Goal: Task Accomplishment & Management: Manage account settings

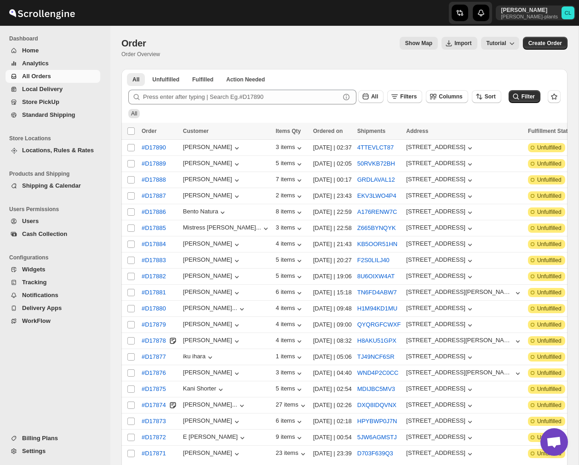
click at [40, 436] on span "Billing Plans" at bounding box center [40, 438] width 36 height 7
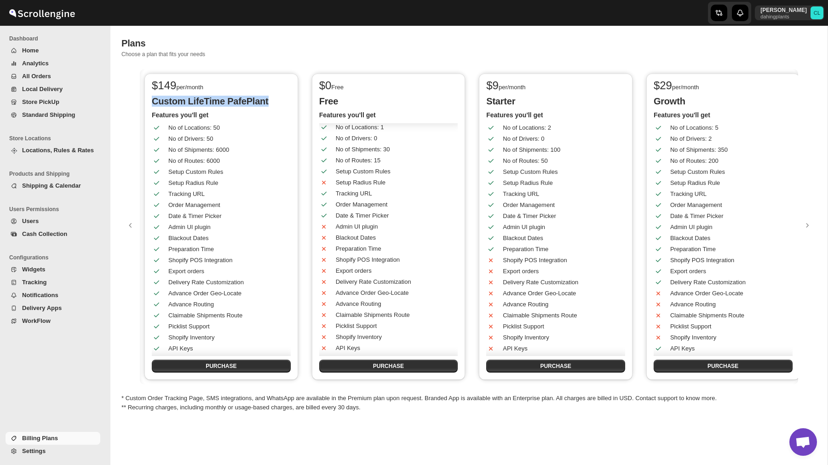
drag, startPoint x: 152, startPoint y: 102, endPoint x: 274, endPoint y: 99, distance: 121.5
click at [274, 99] on p "Custom LifeTime PafePlant" at bounding box center [221, 101] width 139 height 11
copy p "Custom LifeTime PafePlant"
click at [794, 17] on p "dahingplants" at bounding box center [784, 17] width 46 height 6
click at [789, 102] on span "Logout" at bounding box center [791, 101] width 18 height 7
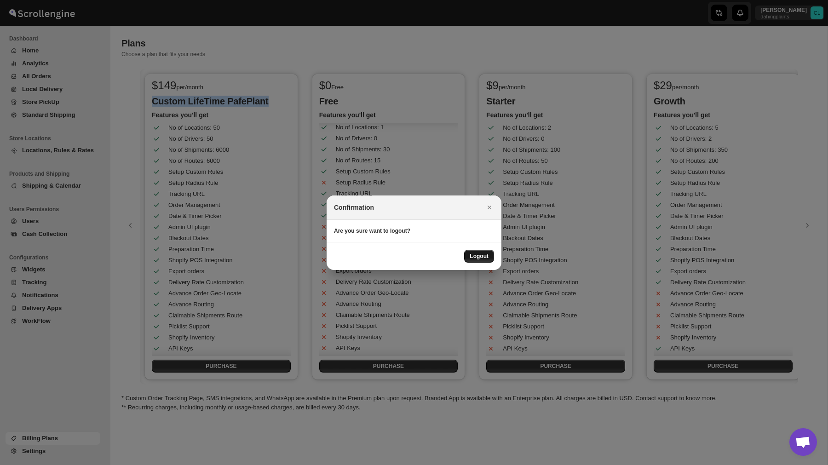
click at [474, 256] on span "Logout" at bounding box center [479, 256] width 19 height 7
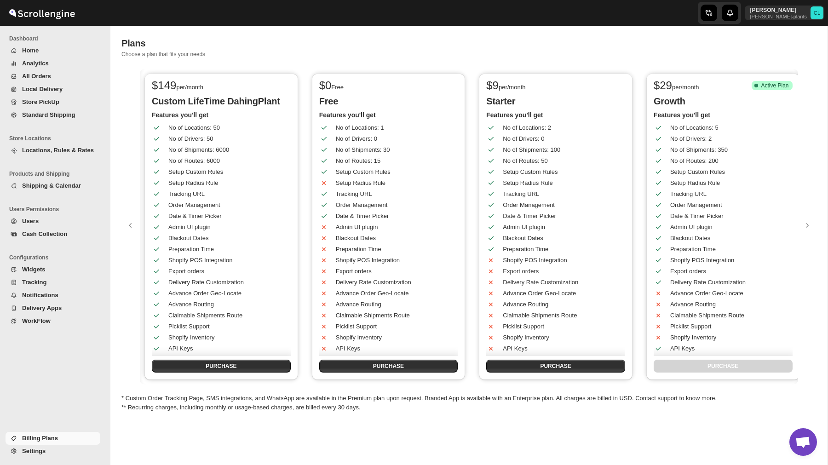
click at [538, 36] on div "Plans. This page is ready Plans Choose a plan that fits your needs" at bounding box center [468, 47] width 695 height 43
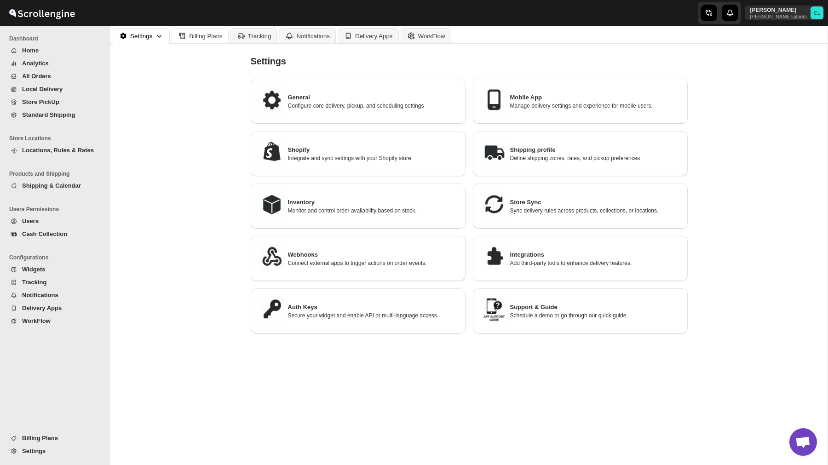
click at [207, 42] on button "Billing Plans" at bounding box center [200, 35] width 57 height 15
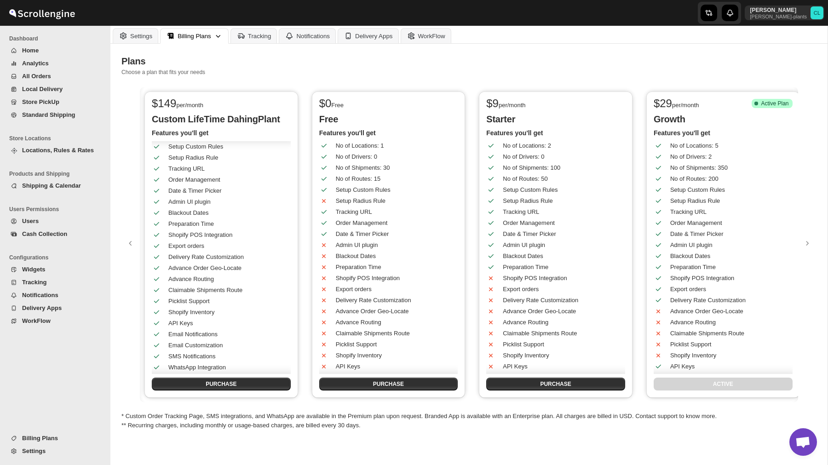
scroll to position [41, 0]
click at [136, 39] on div "Settings" at bounding box center [141, 36] width 22 height 7
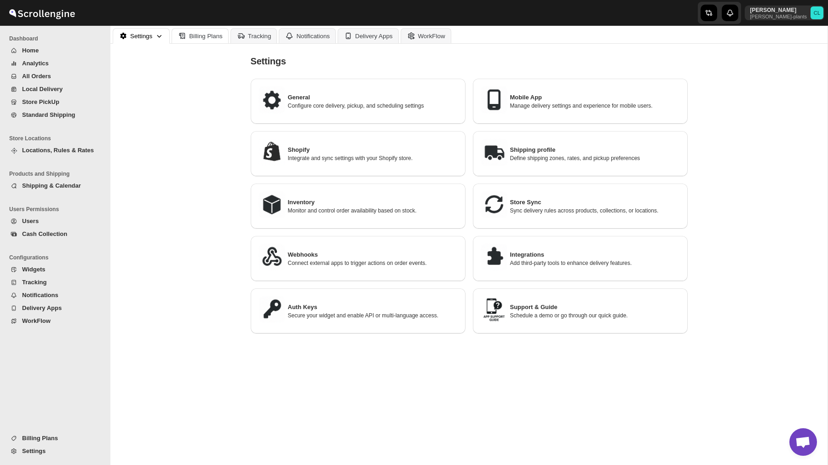
click at [206, 33] on div "Billing Plans" at bounding box center [206, 36] width 34 height 7
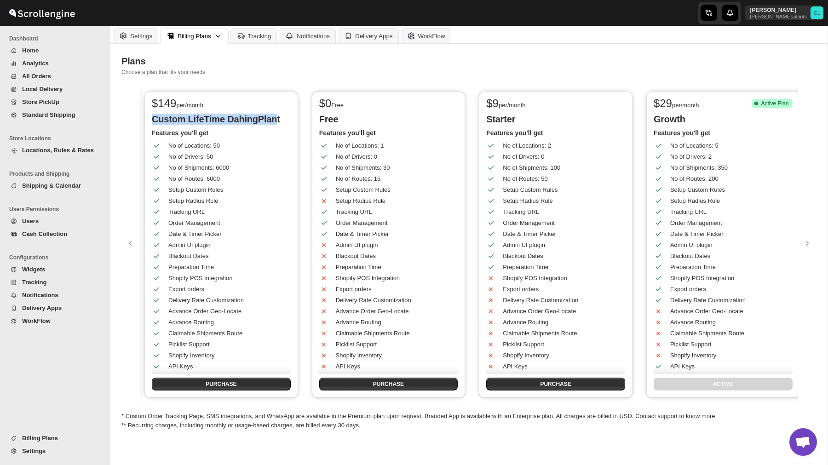
drag, startPoint x: 152, startPoint y: 117, endPoint x: 272, endPoint y: 121, distance: 119.7
click at [272, 121] on p "Custom LifeTime DahingPlant" at bounding box center [221, 119] width 139 height 11
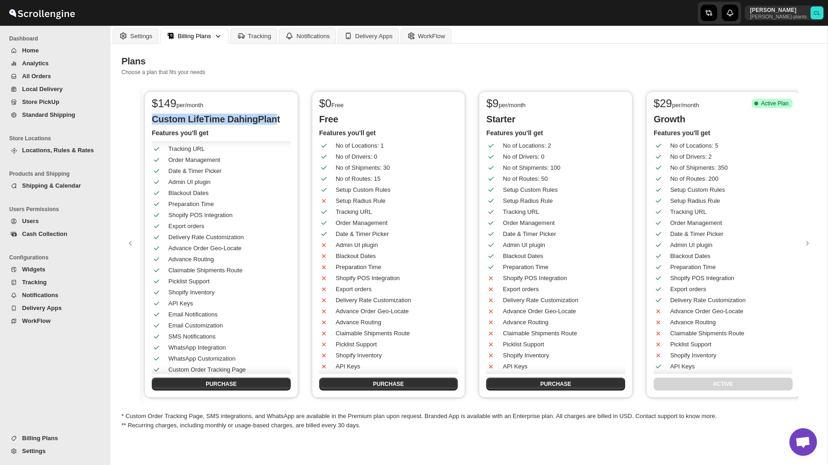
scroll to position [0, 0]
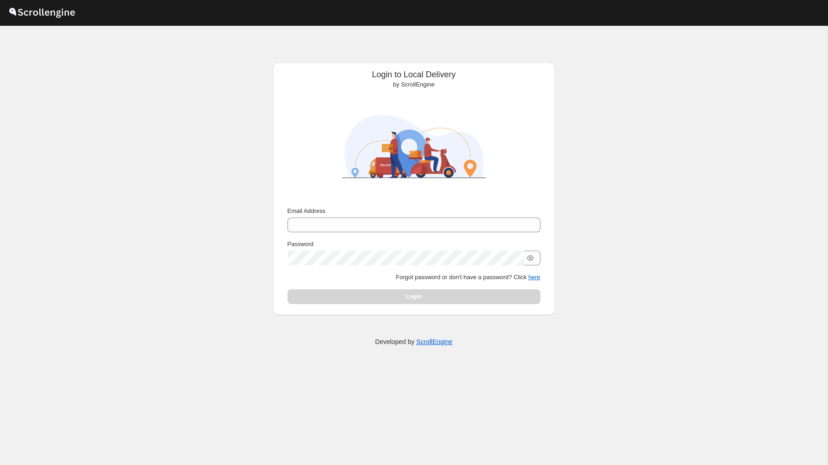
click at [371, 217] on div "Email Address" at bounding box center [414, 220] width 253 height 26
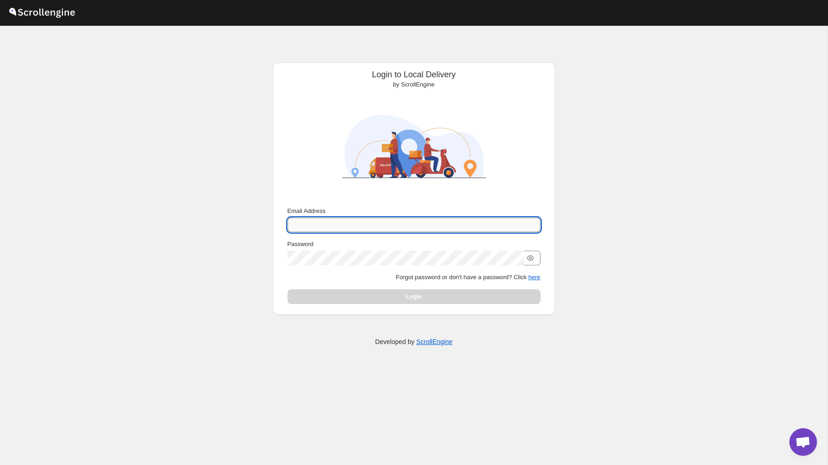
click at [368, 229] on input "Email Address" at bounding box center [414, 225] width 253 height 15
type input "[PERSON_NAME][EMAIL_ADDRESS][DOMAIN_NAME]"
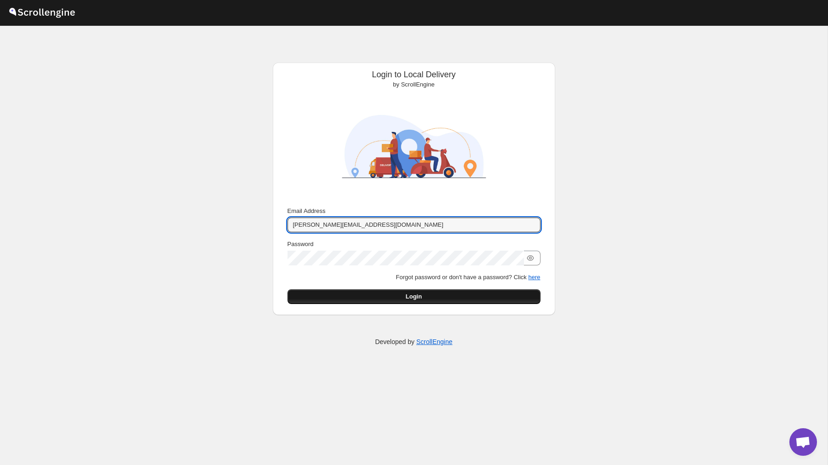
click at [464, 296] on button "Login" at bounding box center [414, 296] width 253 height 15
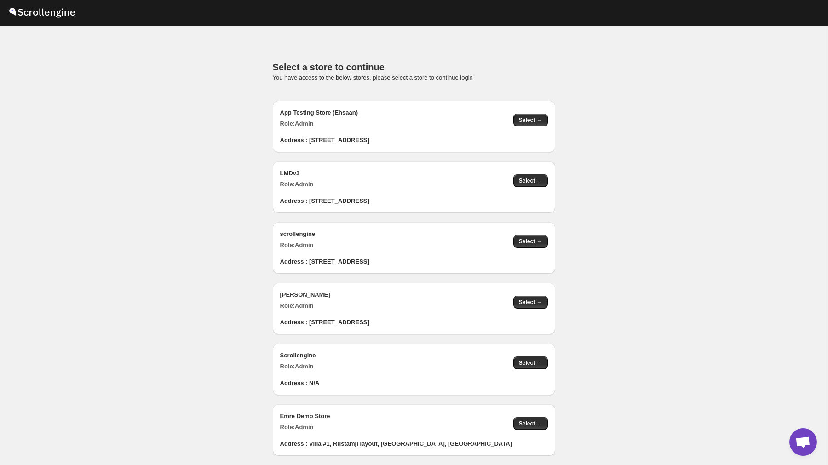
scroll to position [913, 0]
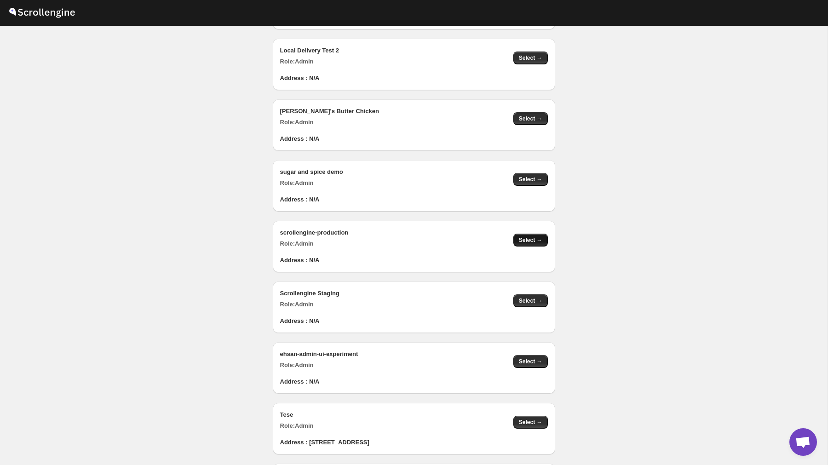
click at [528, 242] on span "Select →" at bounding box center [530, 240] width 23 height 7
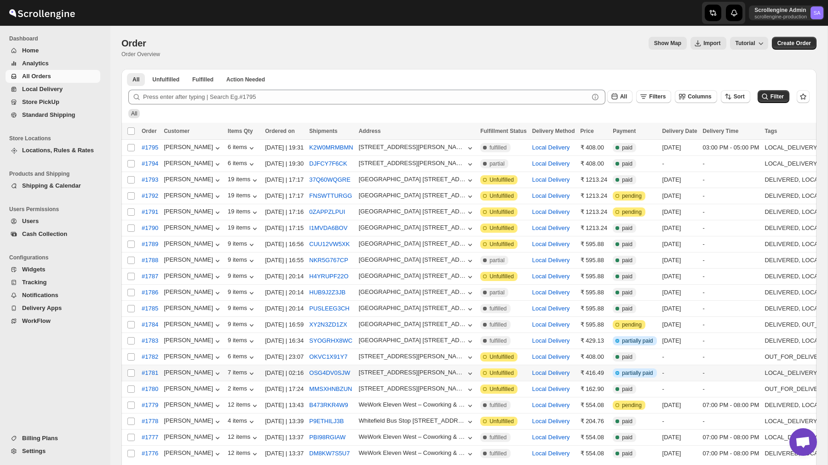
scroll to position [77, 0]
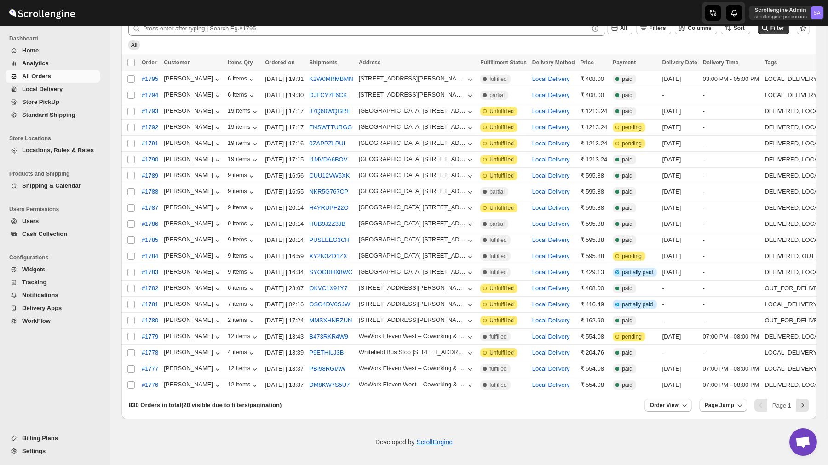
click at [60, 434] on span "Billing Plans" at bounding box center [60, 438] width 76 height 9
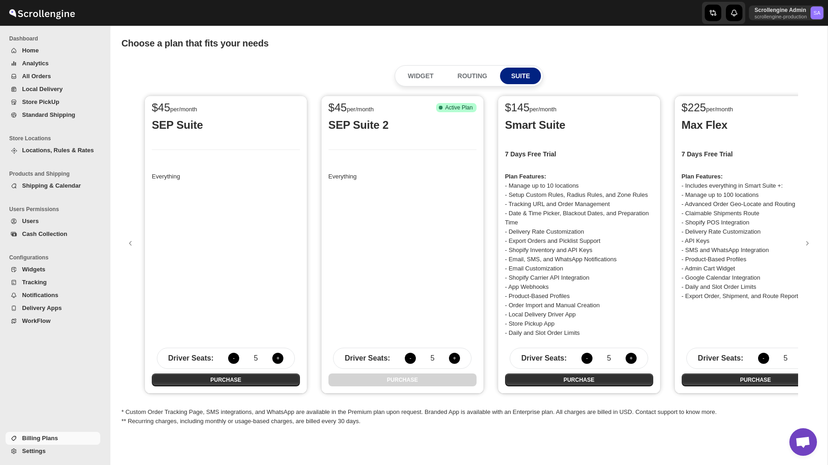
scroll to position [0, 43]
